Goal: Navigation & Orientation: Find specific page/section

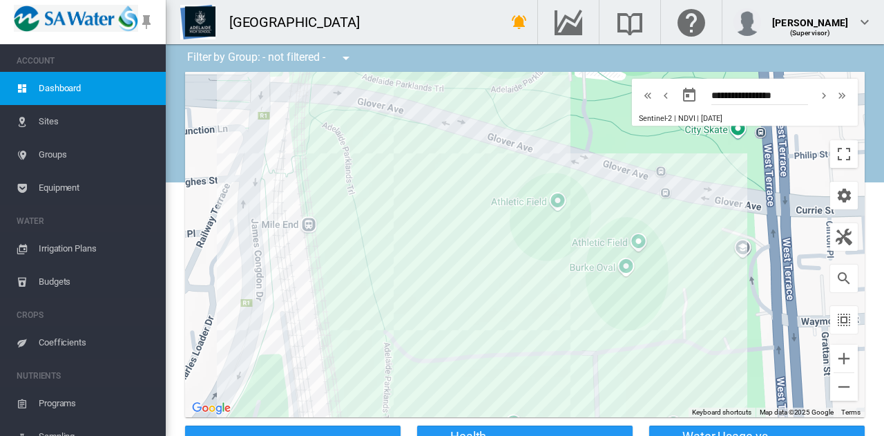
click at [78, 244] on span "Irrigation Plans" at bounding box center [97, 248] width 116 height 33
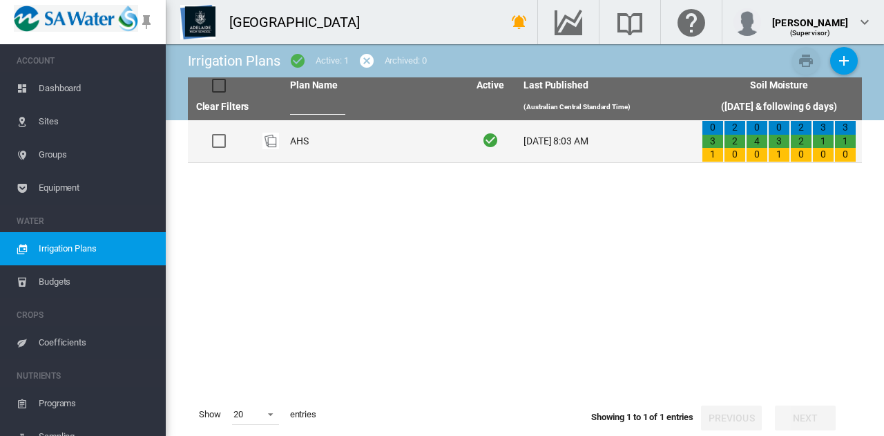
click at [308, 142] on td "AHS" at bounding box center [373, 141] width 178 height 42
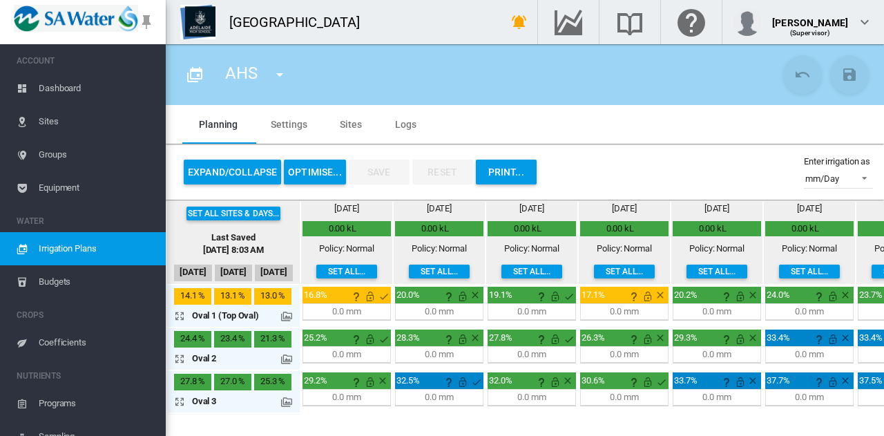
click at [50, 124] on span "Sites" at bounding box center [97, 121] width 116 height 33
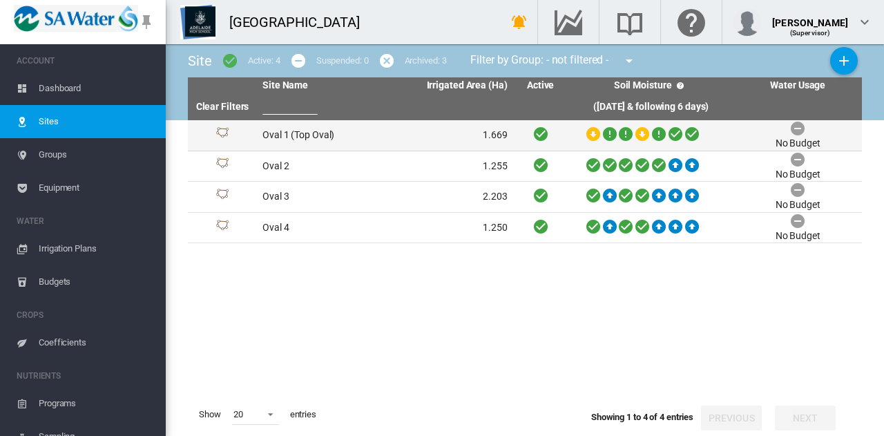
click at [358, 136] on td "Oval 1 (Top Oval)" at bounding box center [321, 135] width 128 height 30
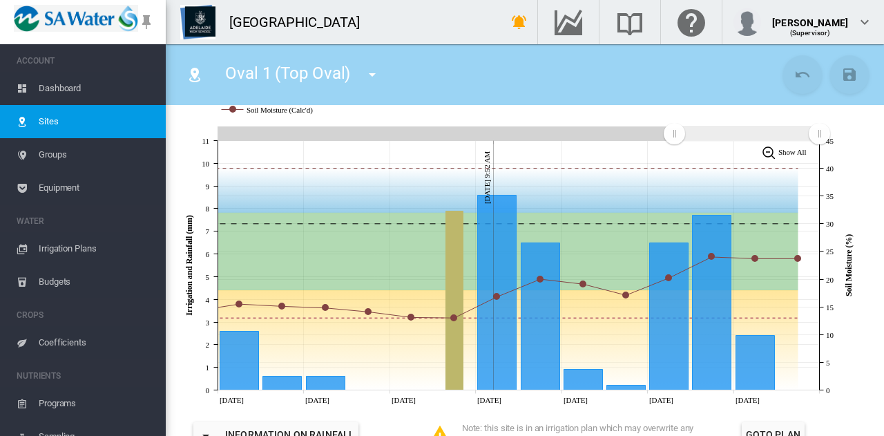
scroll to position [245, 0]
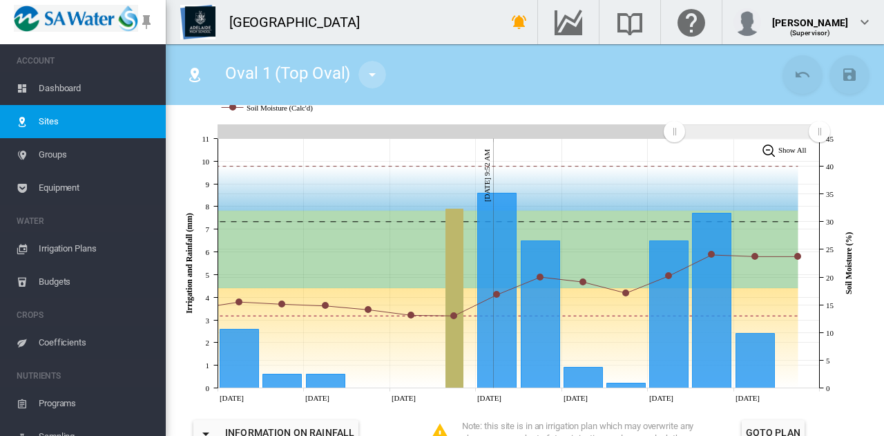
click at [371, 75] on md-icon "icon-menu-down" at bounding box center [372, 74] width 17 height 17
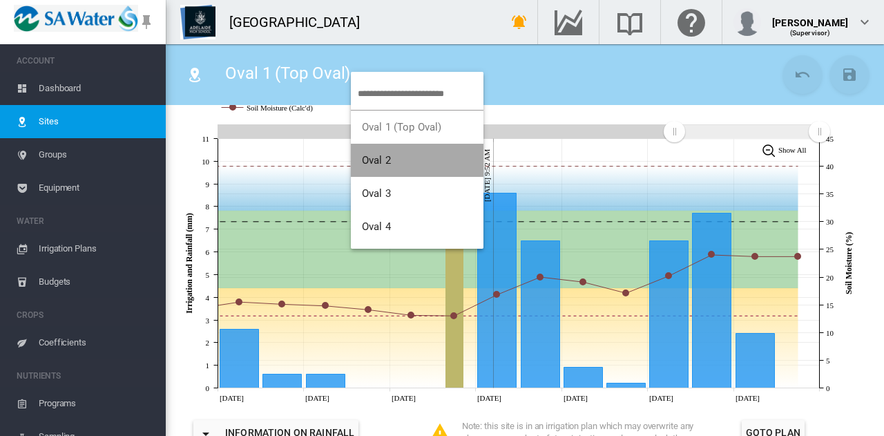
click at [384, 162] on span "Oval 2" at bounding box center [376, 160] width 29 height 12
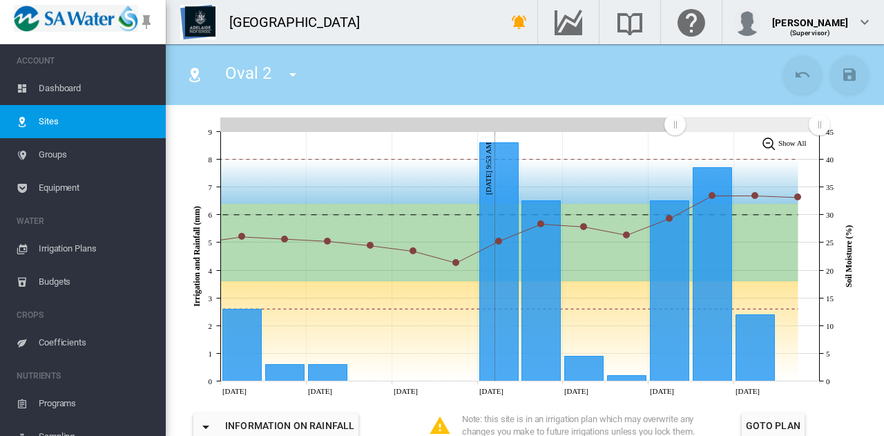
scroll to position [253, 0]
click at [290, 76] on md-icon "icon-menu-down" at bounding box center [292, 74] width 17 height 17
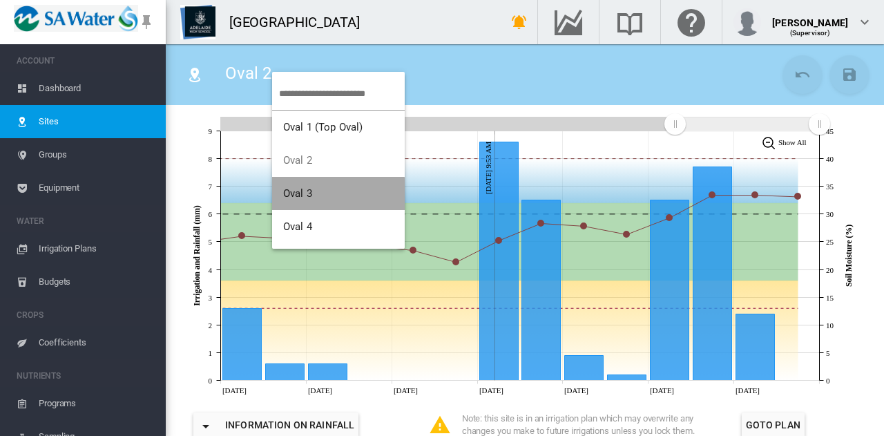
click at [318, 204] on button "Oval 3" at bounding box center [338, 193] width 133 height 33
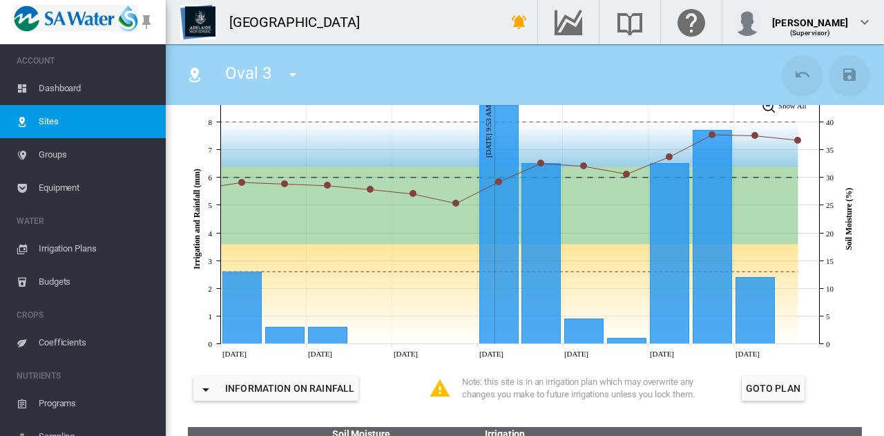
scroll to position [293, 0]
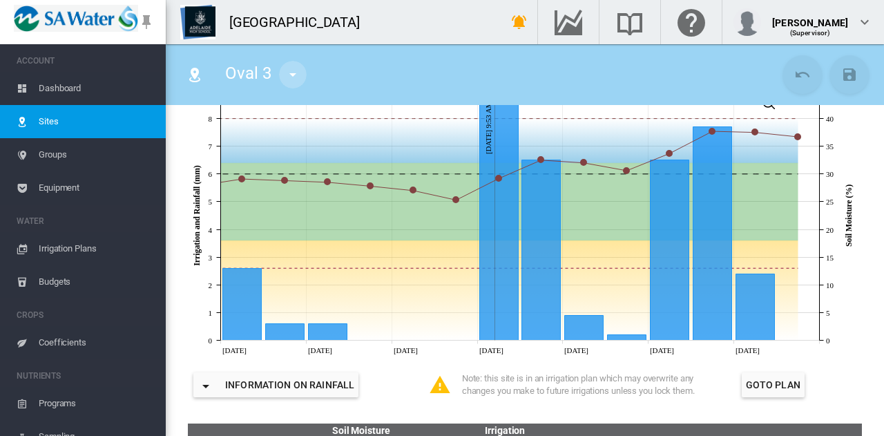
click at [289, 77] on md-icon "icon-menu-down" at bounding box center [292, 74] width 17 height 17
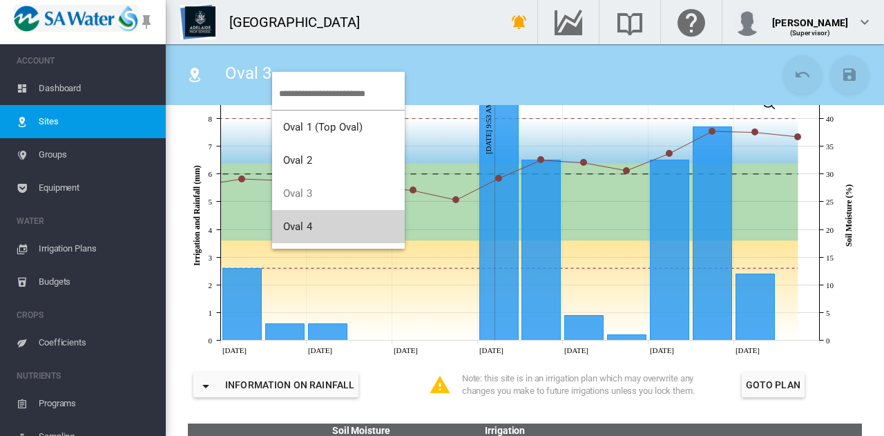
click at [322, 217] on button "Oval 4" at bounding box center [338, 226] width 133 height 33
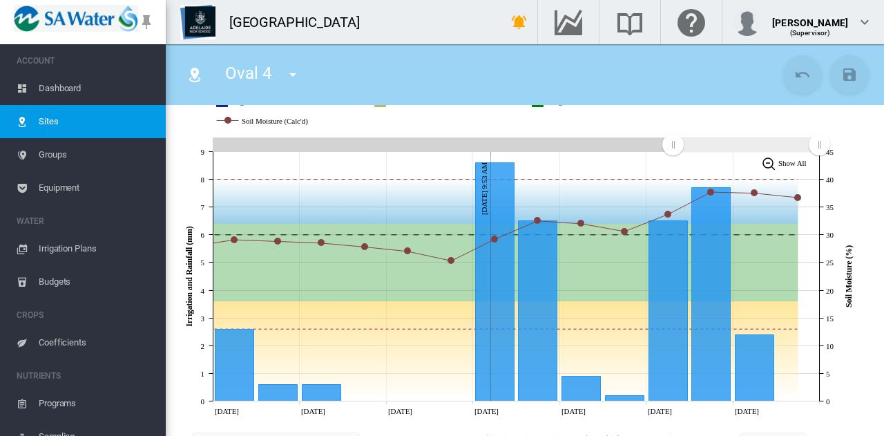
scroll to position [233, 0]
click at [54, 86] on span "Dashboard" at bounding box center [97, 88] width 116 height 33
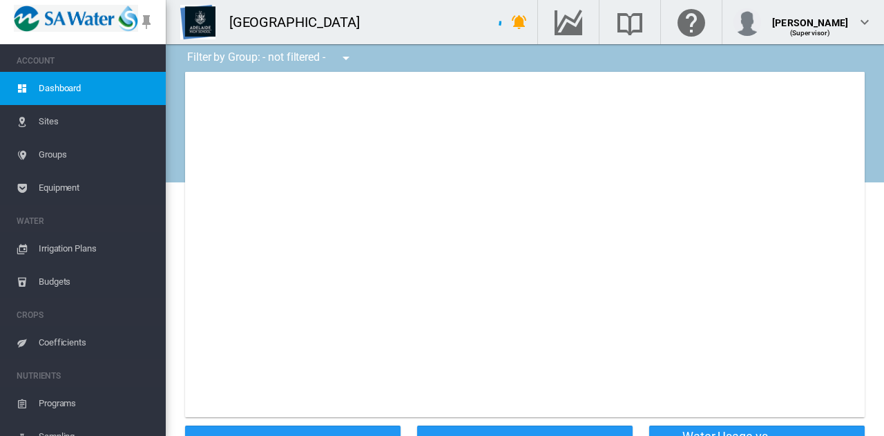
type input "**********"
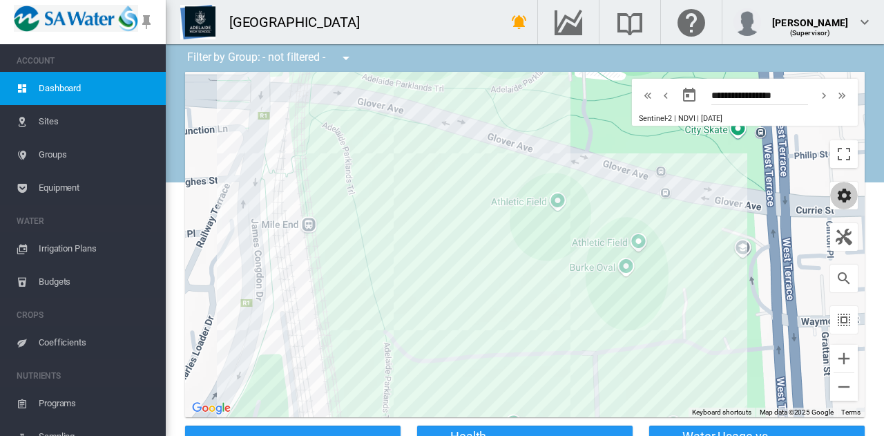
click at [835, 201] on md-icon "icon-cog" at bounding box center [843, 195] width 17 height 17
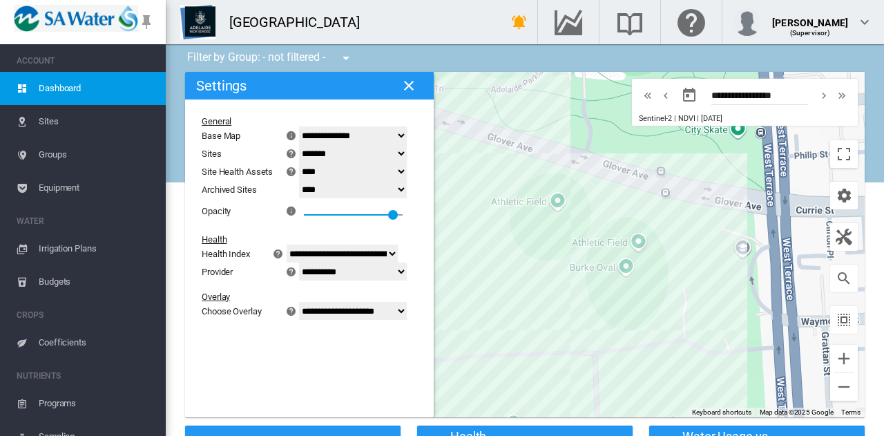
click at [407, 310] on select "**********" at bounding box center [353, 311] width 108 height 18
select select "********"
click at [307, 320] on select "**********" at bounding box center [353, 311] width 108 height 18
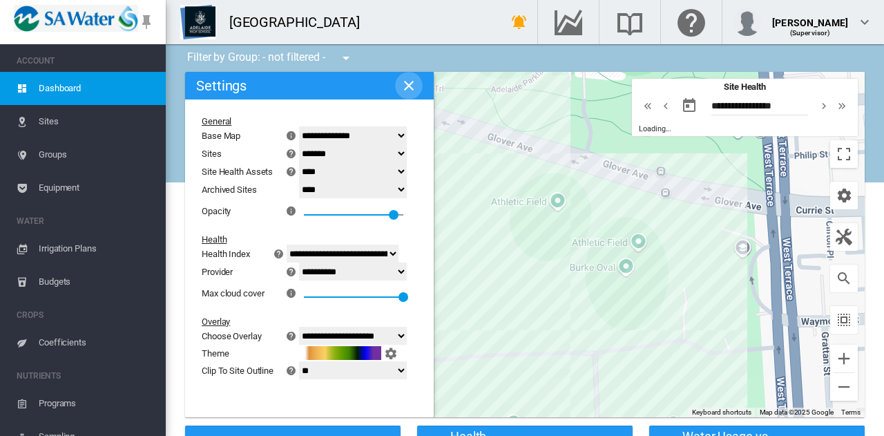
click at [409, 81] on md-icon "icon-close" at bounding box center [408, 85] width 17 height 17
